Goal: Information Seeking & Learning: Check status

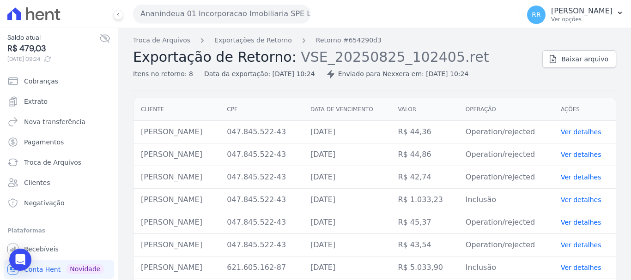
click at [164, 4] on div "Ananindeua 01 Incorporacao Imobiliaria SPE LTDA Via Sul Engenharia AGUAS DE [GE…" at bounding box center [324, 14] width 383 height 29
click at [184, 20] on button "Ananindeua 01 Incorporacao Imobiliaria SPE LTDA" at bounding box center [221, 14] width 177 height 18
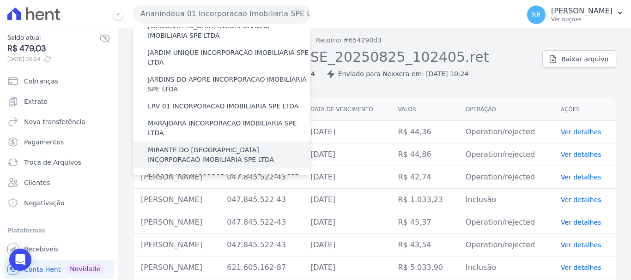
scroll to position [231, 0]
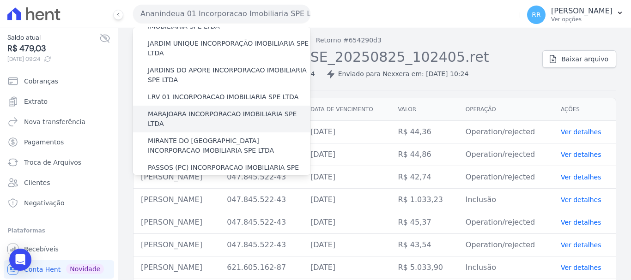
click at [198, 109] on label "MARAJOARA INCORPORACAO IMOBILIARIA SPE LTDA" at bounding box center [229, 118] width 163 height 19
click at [0, 0] on input "MARAJOARA INCORPORACAO IMOBILIARIA SPE LTDA" at bounding box center [0, 0] width 0 height 0
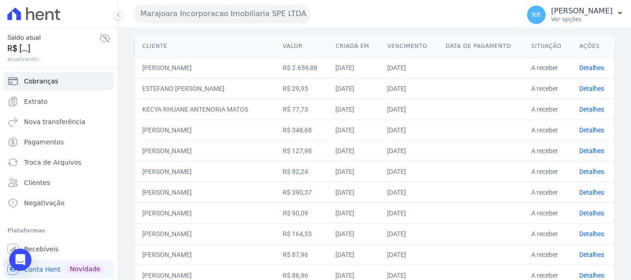
scroll to position [231, 0]
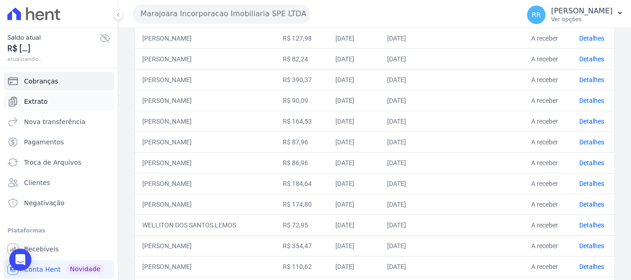
click at [36, 98] on span "Extrato" at bounding box center [36, 101] width 24 height 9
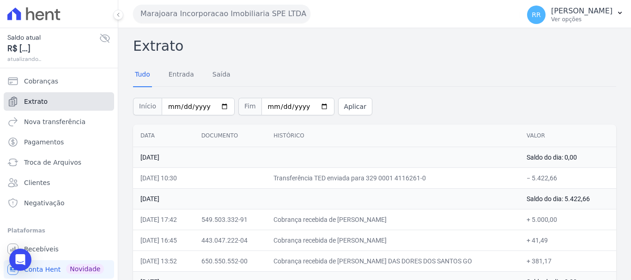
click at [35, 99] on span "Extrato" at bounding box center [36, 101] width 24 height 9
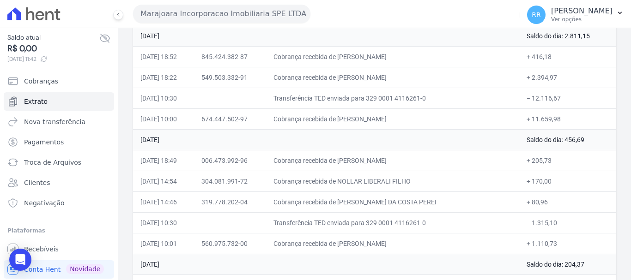
scroll to position [833, 0]
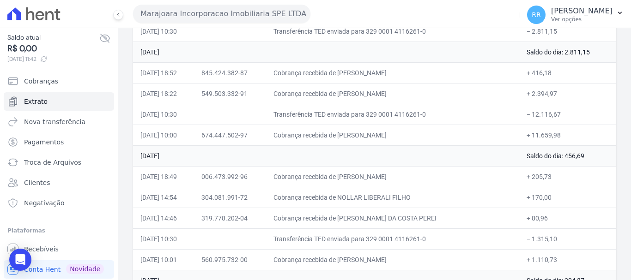
drag, startPoint x: 357, startPoint y: 132, endPoint x: 448, endPoint y: 132, distance: 91.4
click at [466, 132] on td "Cobrança recebida de [PERSON_NAME]" at bounding box center [392, 135] width 253 height 21
copy td "[PERSON_NAME]"
drag, startPoint x: 525, startPoint y: 135, endPoint x: 559, endPoint y: 132, distance: 33.8
click at [559, 132] on td "+ 11.659,98" at bounding box center [567, 135] width 97 height 21
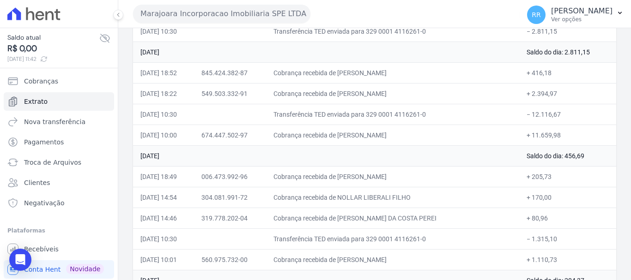
copy td "11.659,98"
click at [536, 139] on td "+ 11.659,98" at bounding box center [567, 135] width 97 height 21
copy td "11.659,98"
drag, startPoint x: 412, startPoint y: 135, endPoint x: 390, endPoint y: 138, distance: 22.3
click at [412, 135] on td "Cobrança recebida de [PERSON_NAME]" at bounding box center [392, 135] width 253 height 21
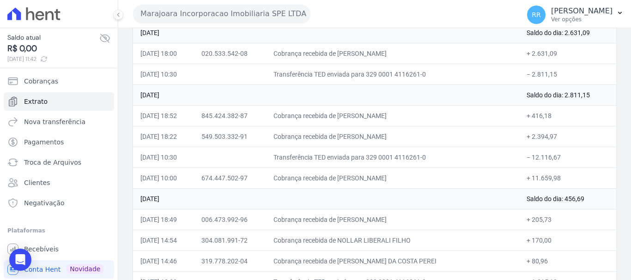
scroll to position [786, 0]
